Goal: Task Accomplishment & Management: Manage account settings

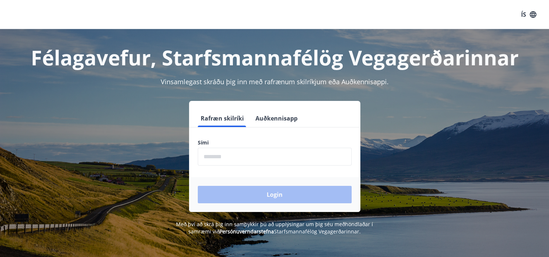
click at [286, 118] on button "Auðkennisapp" at bounding box center [277, 118] width 48 height 17
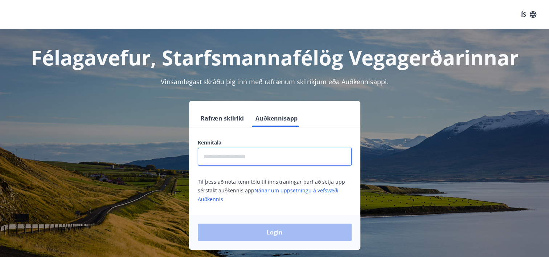
click at [257, 154] on input "text" at bounding box center [275, 157] width 154 height 18
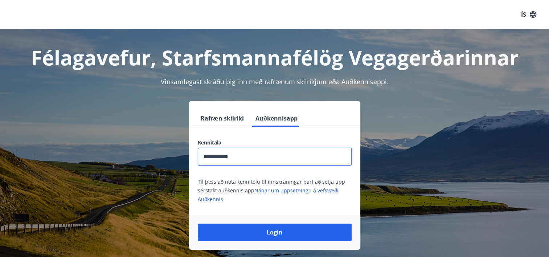
type input "**********"
click at [198, 224] on button "Login" at bounding box center [275, 232] width 154 height 17
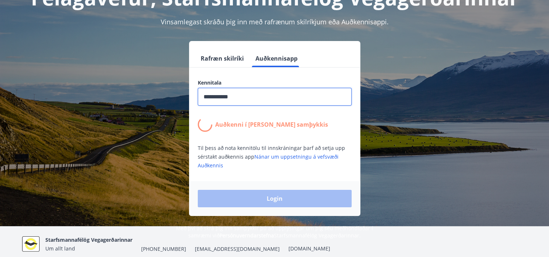
scroll to position [73, 0]
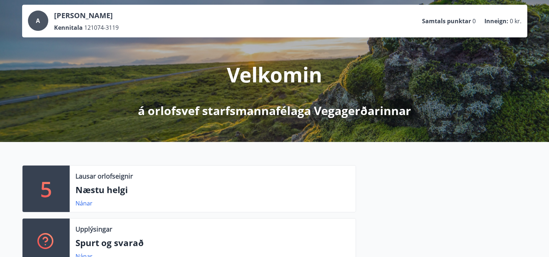
scroll to position [109, 0]
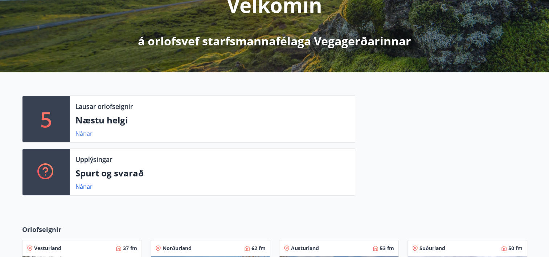
click at [87, 134] on link "Nánar" at bounding box center [83, 134] width 17 height 8
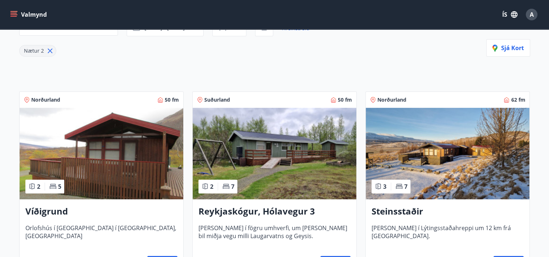
scroll to position [36, 0]
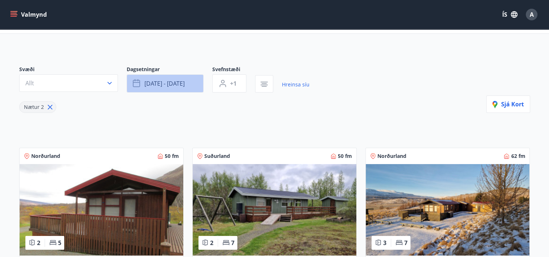
click at [171, 81] on span "[DATE] - [DATE]" at bounding box center [164, 83] width 40 height 8
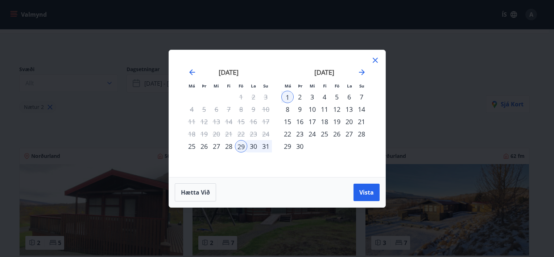
click at [338, 95] on div "5" at bounding box center [337, 97] width 12 height 12
click at [364, 97] on div "7" at bounding box center [362, 97] width 12 height 12
click at [372, 191] on span "Vista" at bounding box center [367, 192] width 15 height 8
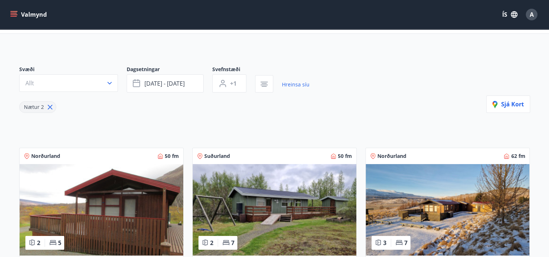
scroll to position [22, 0]
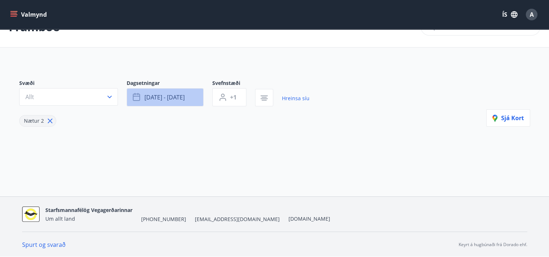
click at [167, 96] on span "sep 05 - sep 07" at bounding box center [164, 97] width 40 height 8
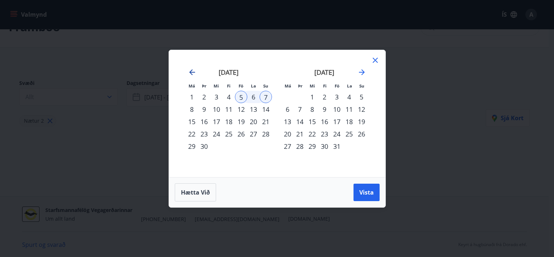
click at [191, 68] on icon "Move backward to switch to the previous month." at bounding box center [192, 72] width 9 height 9
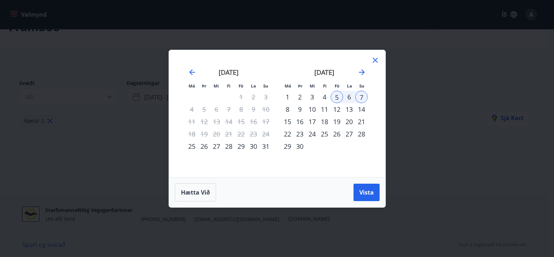
click at [340, 97] on div "5" at bounding box center [337, 97] width 12 height 12
click at [361, 95] on div "7" at bounding box center [362, 97] width 12 height 12
click at [204, 190] on span "Hætta við" at bounding box center [195, 192] width 29 height 8
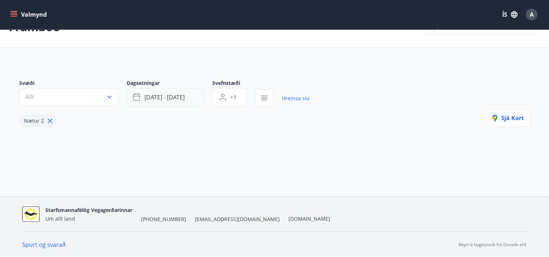
click at [171, 99] on span "sep 05 - sep 07" at bounding box center [164, 97] width 40 height 8
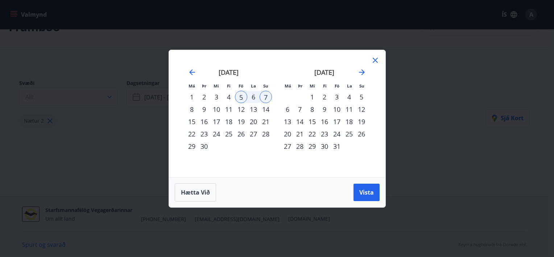
click at [267, 94] on div "7" at bounding box center [266, 97] width 12 height 12
click at [261, 96] on div "7" at bounding box center [266, 97] width 12 height 12
click at [192, 190] on span "Hætta við" at bounding box center [195, 192] width 29 height 8
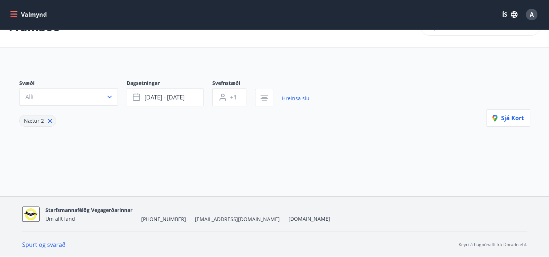
click at [192, 176] on div "Framboð Svæði Allt Dagsetningar sep 05 - sep 07 Svefnstæði +1 Hreinsa síu Nætur…" at bounding box center [274, 102] width 549 height 190
click at [151, 105] on button "sep 05 - sep 07" at bounding box center [165, 97] width 77 height 18
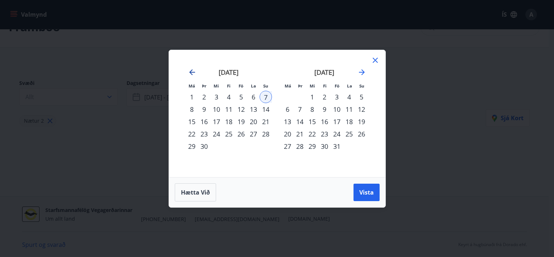
click at [192, 71] on icon "Move backward to switch to the previous month." at bounding box center [192, 72] width 9 height 9
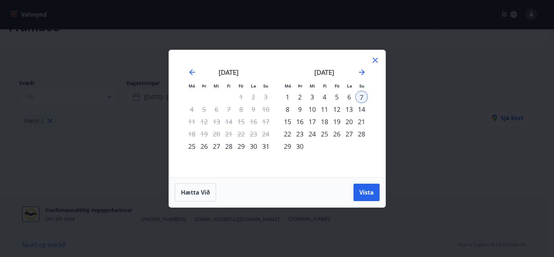
click at [244, 145] on div "29" at bounding box center [241, 146] width 12 height 12
click at [267, 145] on div "31" at bounding box center [266, 146] width 12 height 12
click at [367, 189] on span "Vista" at bounding box center [367, 192] width 15 height 8
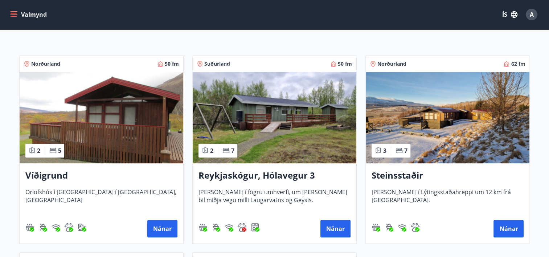
scroll to position [168, 0]
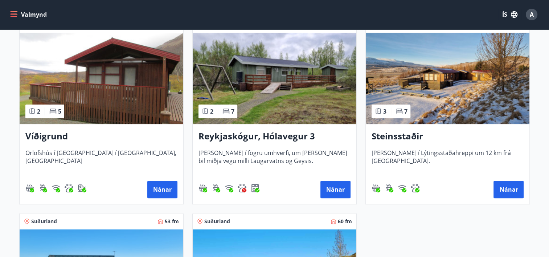
click at [268, 72] on img at bounding box center [275, 78] width 164 height 91
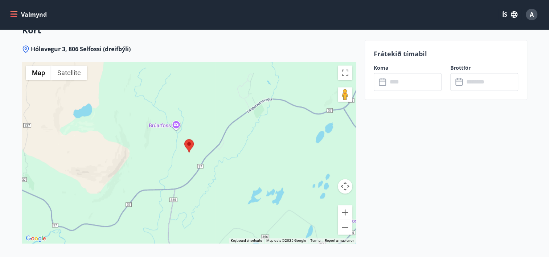
scroll to position [1016, 0]
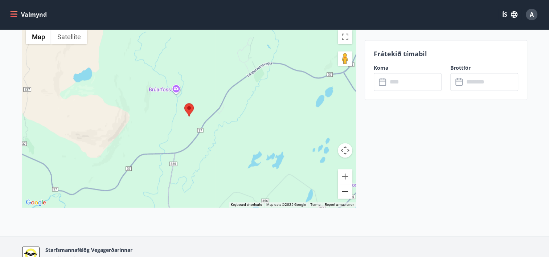
click at [341, 184] on button "Zoom out" at bounding box center [345, 191] width 15 height 15
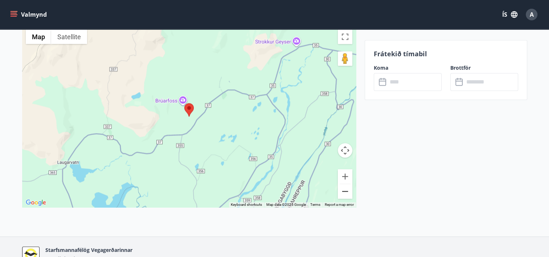
click at [341, 184] on button "Zoom out" at bounding box center [345, 191] width 15 height 15
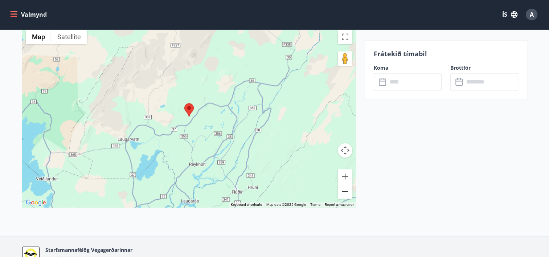
click at [341, 184] on button "Zoom out" at bounding box center [345, 191] width 15 height 15
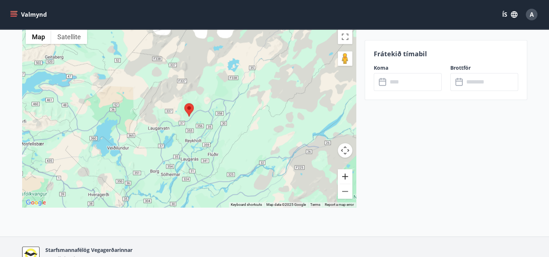
click at [347, 169] on button "Zoom in" at bounding box center [345, 176] width 15 height 15
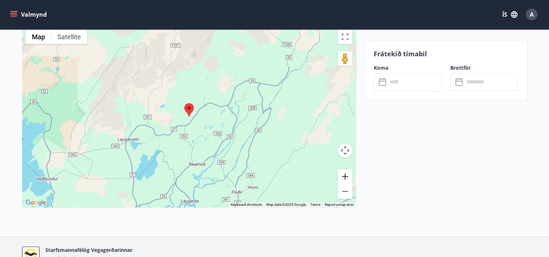
click at [347, 169] on button "Zoom in" at bounding box center [345, 176] width 15 height 15
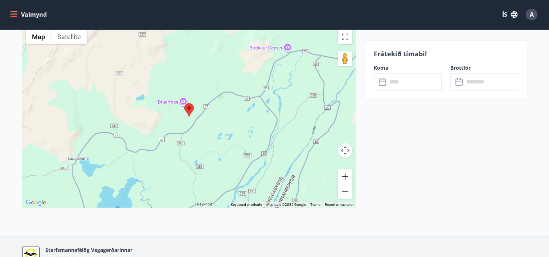
click at [347, 169] on button "Zoom in" at bounding box center [345, 176] width 15 height 15
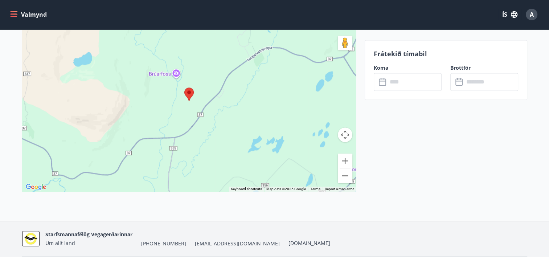
scroll to position [1047, 0]
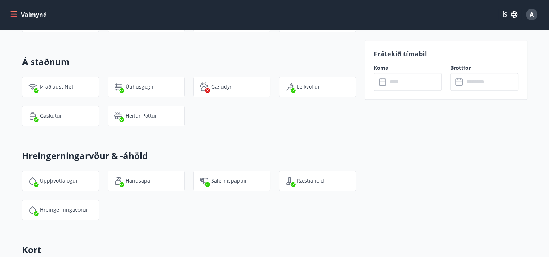
scroll to position [757, 0]
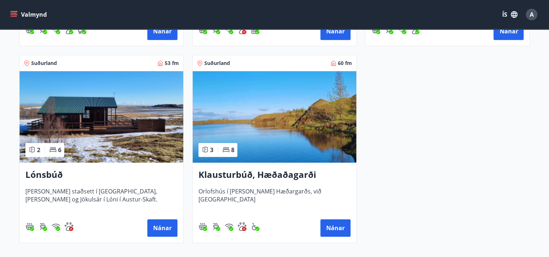
scroll to position [327, 0]
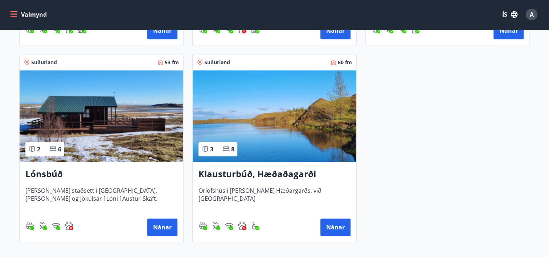
click at [235, 120] on img at bounding box center [275, 115] width 164 height 91
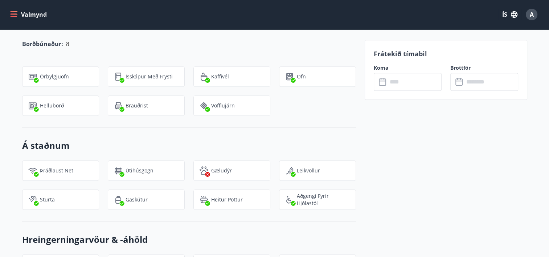
scroll to position [726, 0]
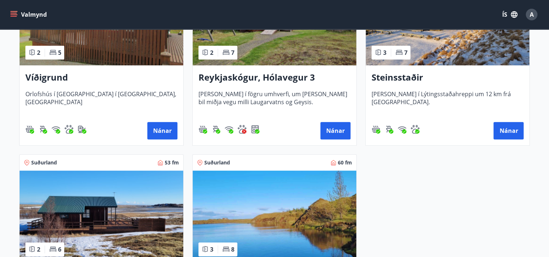
scroll to position [363, 0]
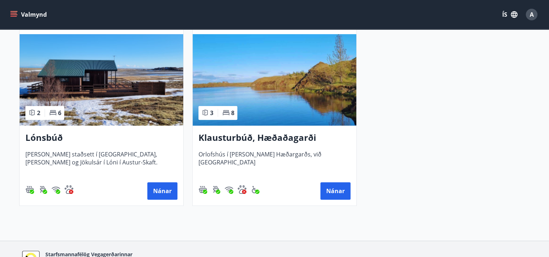
click at [276, 72] on img at bounding box center [275, 79] width 164 height 91
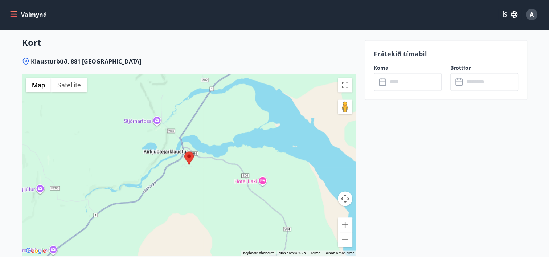
scroll to position [1089, 0]
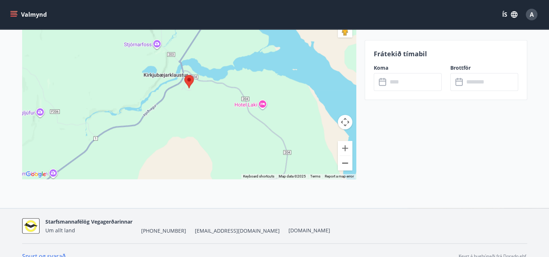
click at [339, 156] on button "Zoom out" at bounding box center [345, 163] width 15 height 15
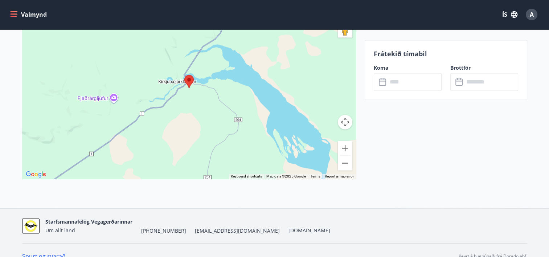
click at [339, 156] on button "Zoom out" at bounding box center [345, 163] width 15 height 15
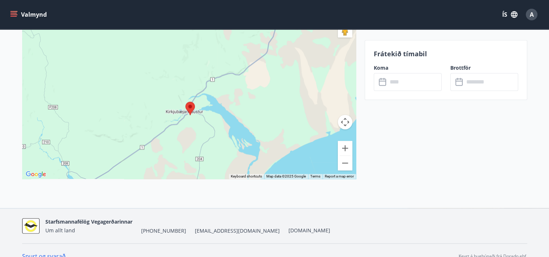
drag, startPoint x: 217, startPoint y: 84, endPoint x: 218, endPoint y: 111, distance: 26.9
click at [218, 111] on div at bounding box center [189, 87] width 334 height 181
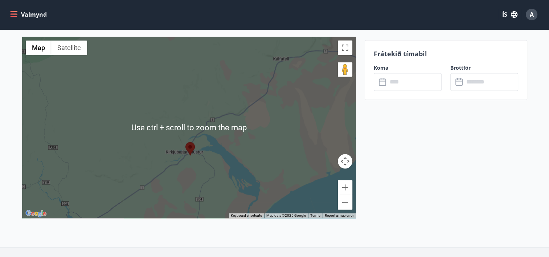
scroll to position [1016, 0]
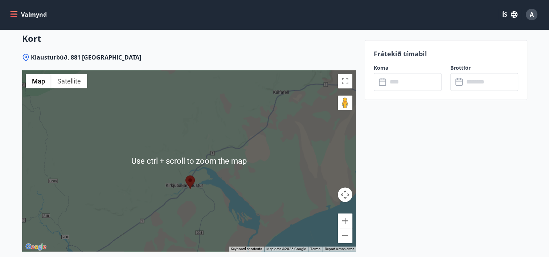
click at [256, 159] on div at bounding box center [189, 160] width 334 height 181
click at [347, 213] on button "Zoom in" at bounding box center [345, 220] width 15 height 15
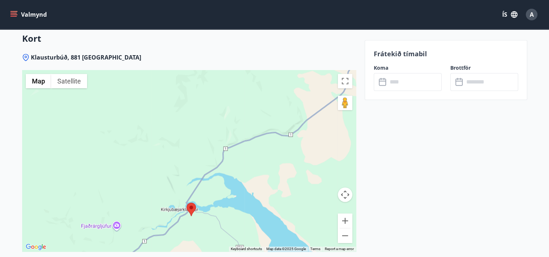
click at [266, 201] on div at bounding box center [189, 160] width 334 height 181
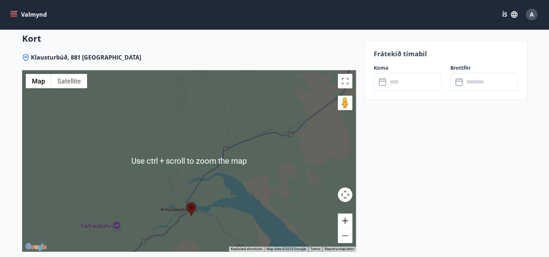
click at [346, 213] on button "Zoom in" at bounding box center [345, 220] width 15 height 15
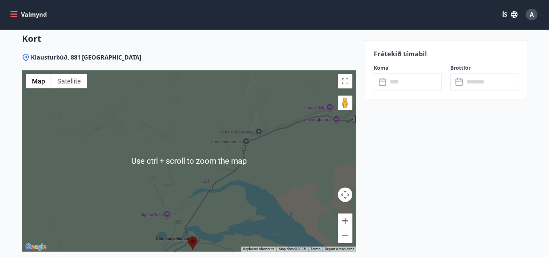
click at [346, 213] on button "Zoom in" at bounding box center [345, 220] width 15 height 15
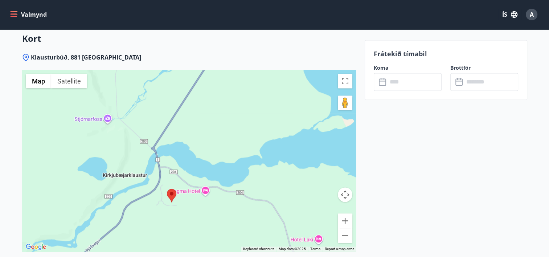
drag, startPoint x: 283, startPoint y: 208, endPoint x: 259, endPoint y: 21, distance: 188.0
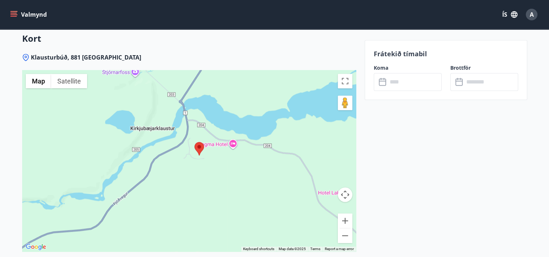
drag, startPoint x: 215, startPoint y: 169, endPoint x: 239, endPoint y: 127, distance: 47.6
click at [239, 127] on div at bounding box center [189, 160] width 334 height 181
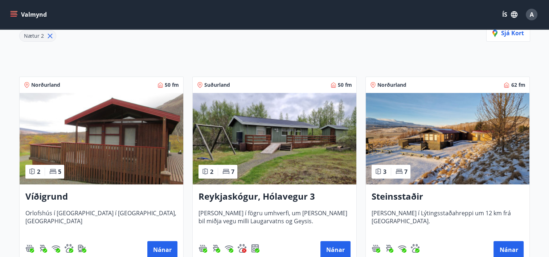
scroll to position [145, 0]
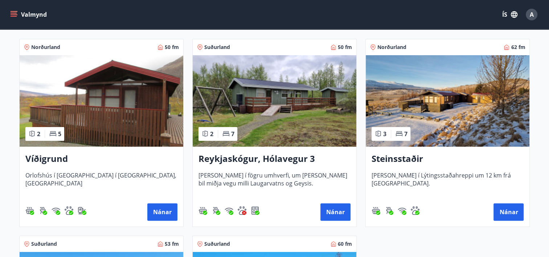
click at [99, 89] on img at bounding box center [102, 100] width 164 height 91
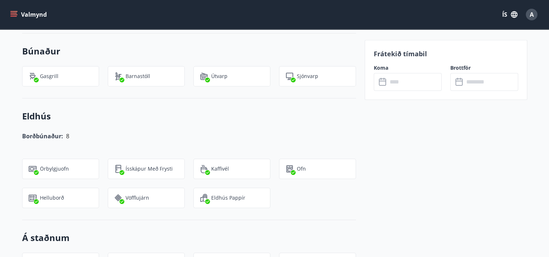
scroll to position [608, 0]
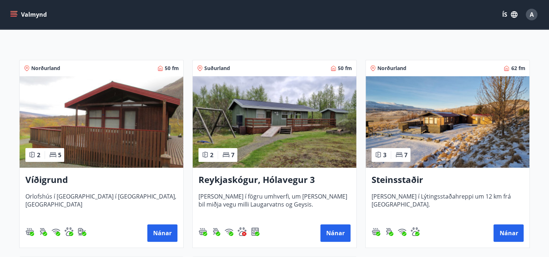
scroll to position [131, 0]
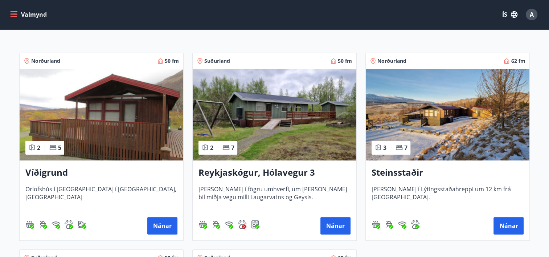
click at [271, 127] on img at bounding box center [275, 114] width 164 height 91
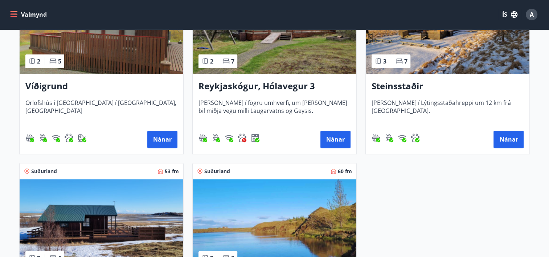
scroll to position [181, 0]
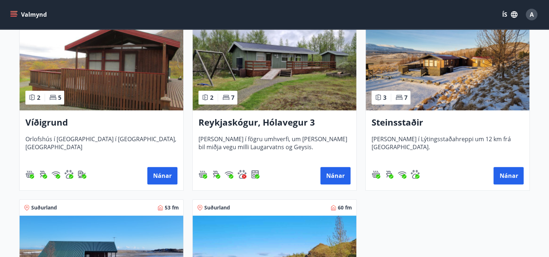
click at [108, 76] on img at bounding box center [102, 64] width 164 height 91
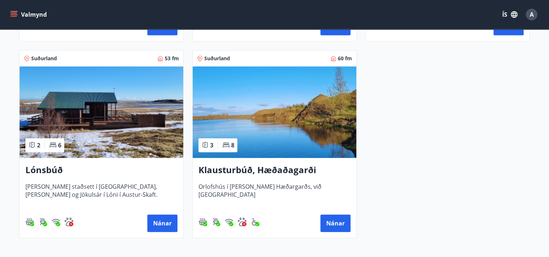
scroll to position [330, 0]
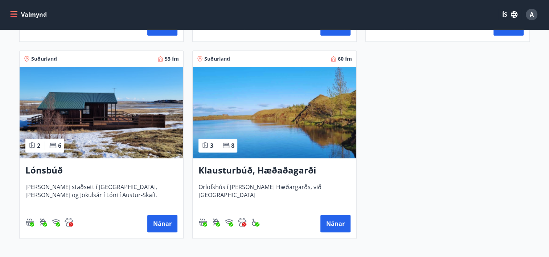
click at [99, 109] on img at bounding box center [102, 112] width 164 height 91
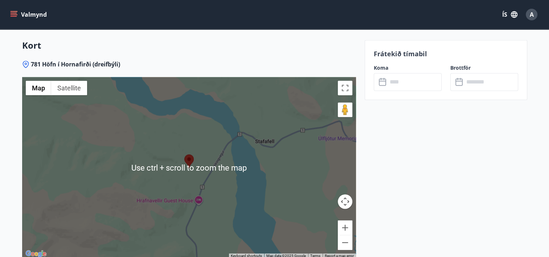
scroll to position [1039, 0]
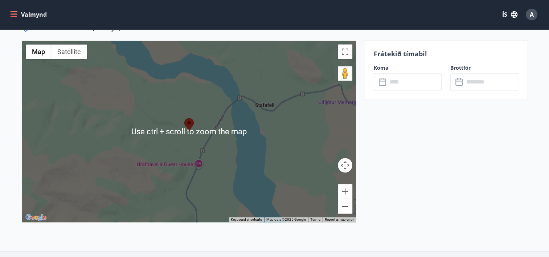
click at [343, 199] on button "Zoom out" at bounding box center [345, 206] width 15 height 15
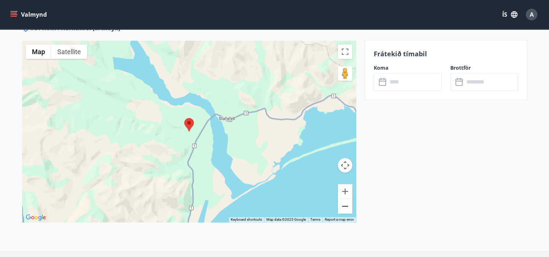
click at [343, 199] on button "Zoom out" at bounding box center [345, 206] width 15 height 15
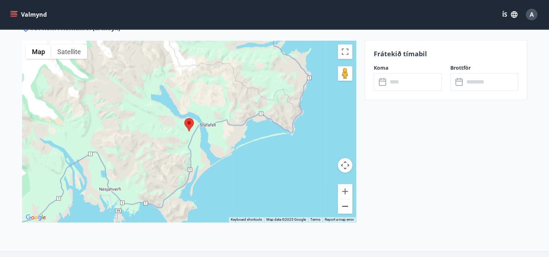
click at [343, 199] on button "Zoom out" at bounding box center [345, 206] width 15 height 15
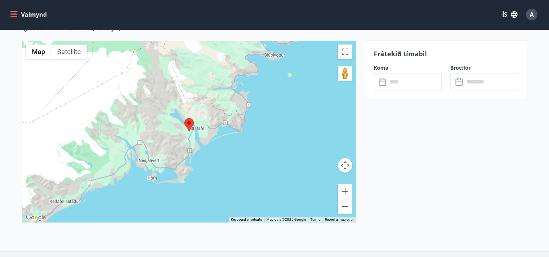
click at [343, 199] on button "Zoom out" at bounding box center [345, 206] width 15 height 15
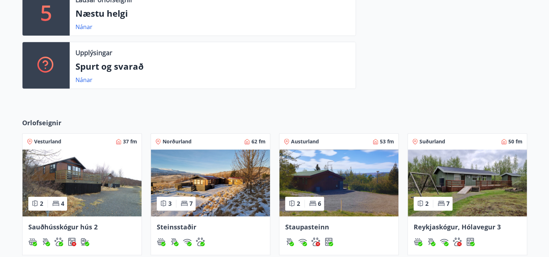
scroll to position [123, 0]
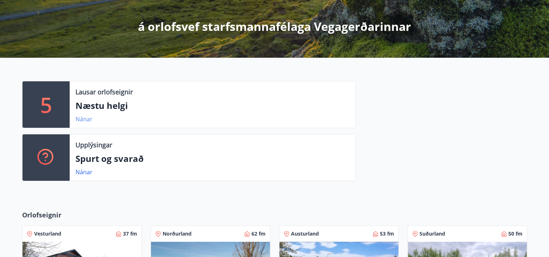
click at [82, 120] on link "Nánar" at bounding box center [83, 119] width 17 height 8
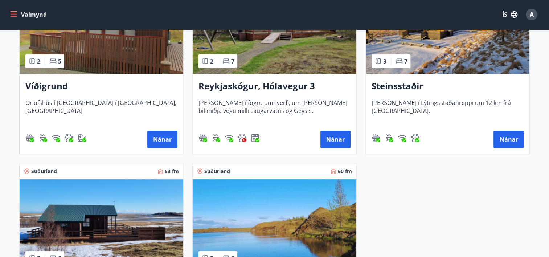
scroll to position [181, 0]
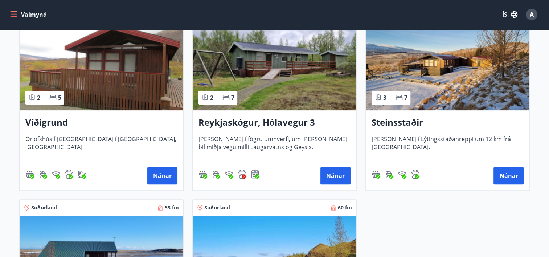
click at [97, 90] on img at bounding box center [102, 64] width 164 height 91
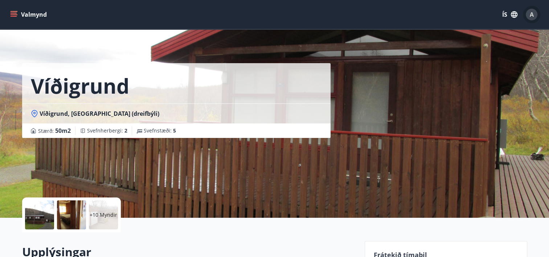
click at [532, 13] on span "A" at bounding box center [532, 15] width 4 height 8
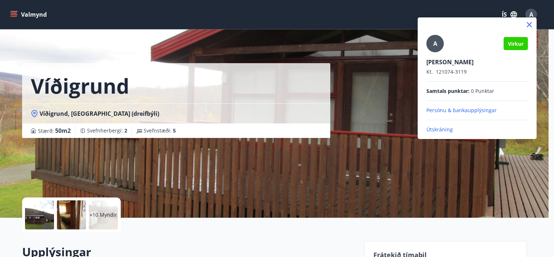
click at [444, 113] on p "Persónu & bankaupplýsingar" at bounding box center [478, 110] width 102 height 7
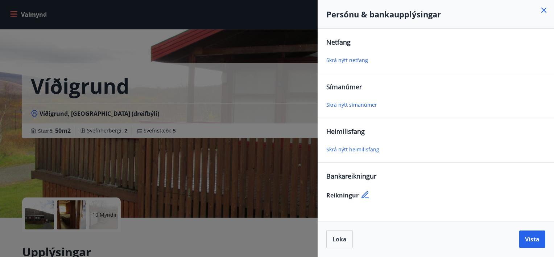
click at [364, 196] on icon at bounding box center [365, 194] width 7 height 7
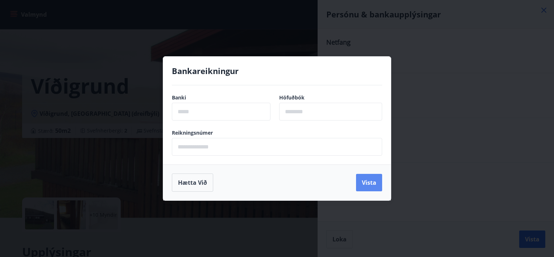
click at [374, 186] on button "Vista" at bounding box center [369, 182] width 26 height 17
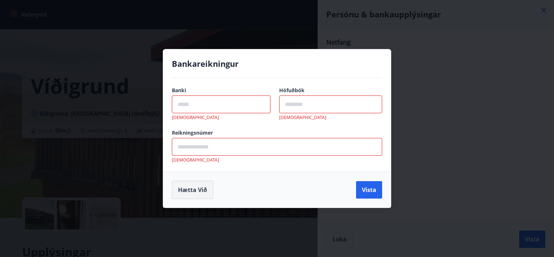
click at [185, 191] on button "Hætta við" at bounding box center [192, 190] width 41 height 18
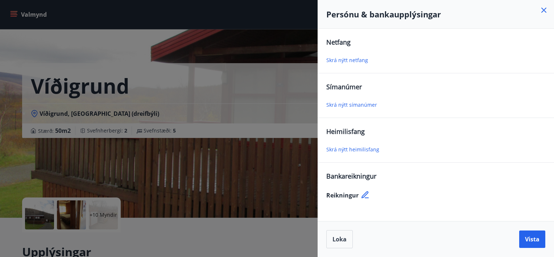
click at [542, 10] on icon at bounding box center [544, 10] width 9 height 9
